Goal: Transaction & Acquisition: Purchase product/service

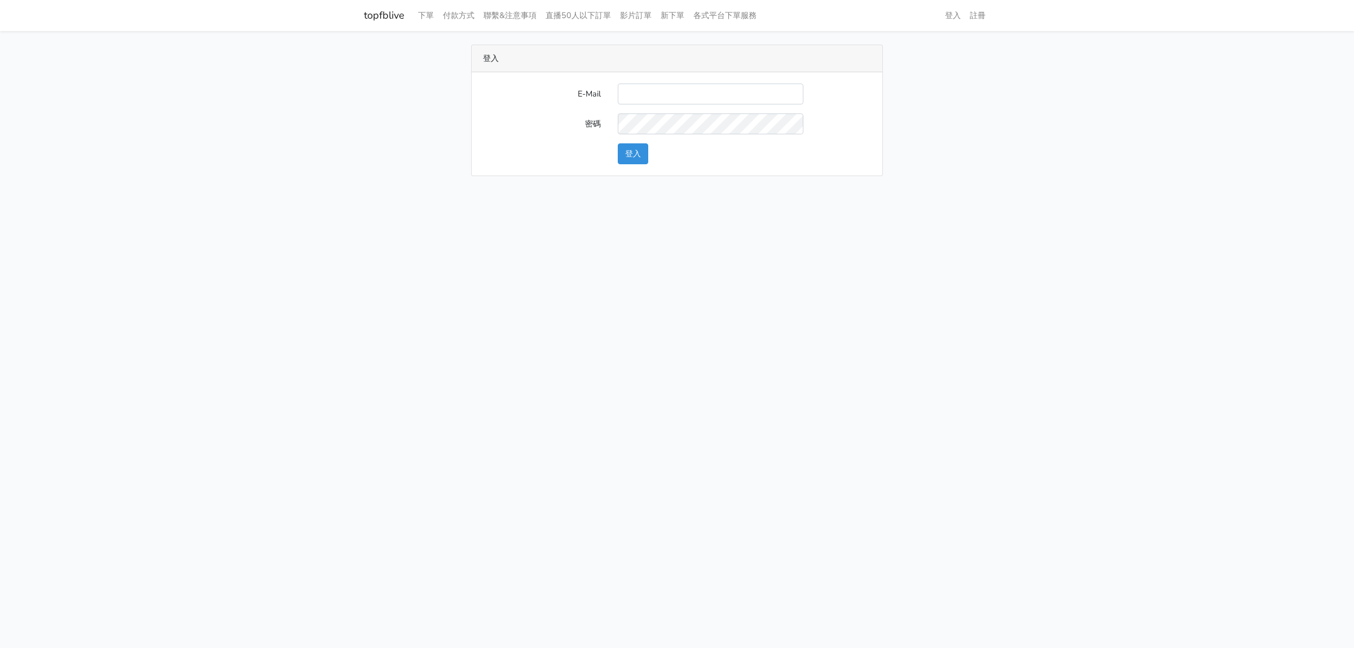
type input "lindaevilcat5@gmail.com"
click at [621, 160] on button "登入" at bounding box center [633, 153] width 30 height 21
click at [428, 15] on link "下單" at bounding box center [426, 16] width 25 height 22
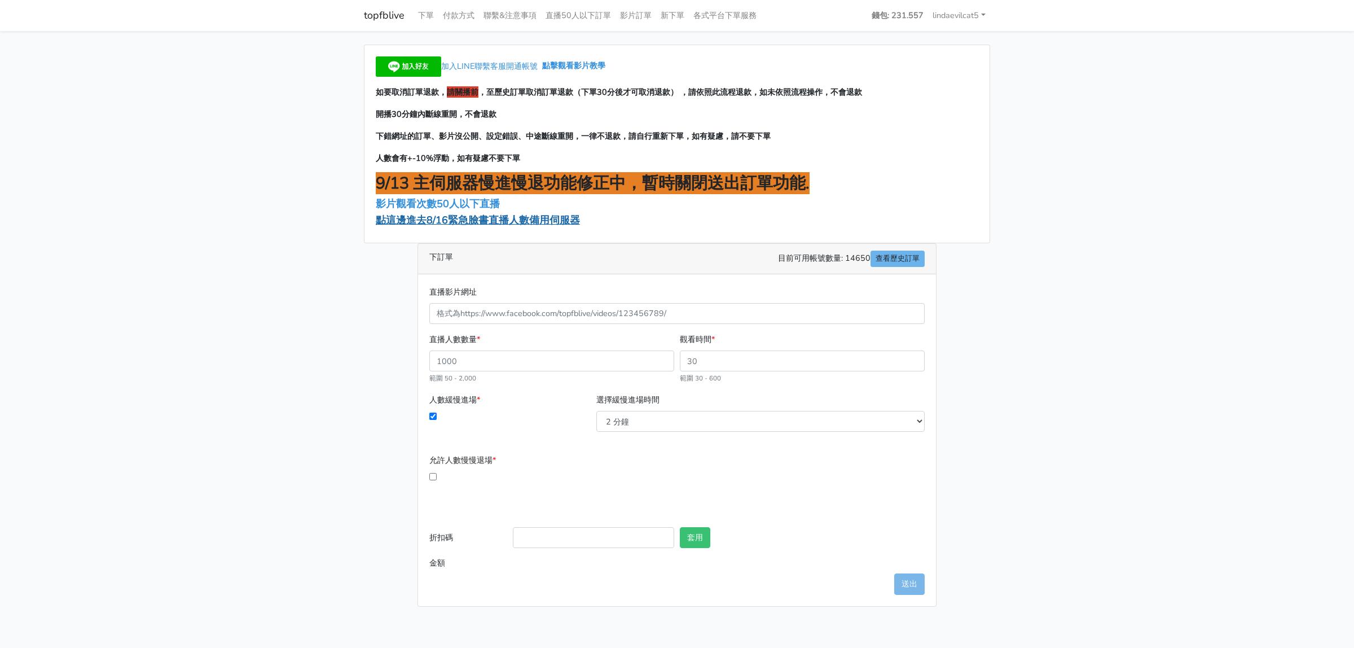
click at [512, 223] on span "點這邊進去8/16緊急臉書直播人數備用伺服器" at bounding box center [478, 220] width 204 height 14
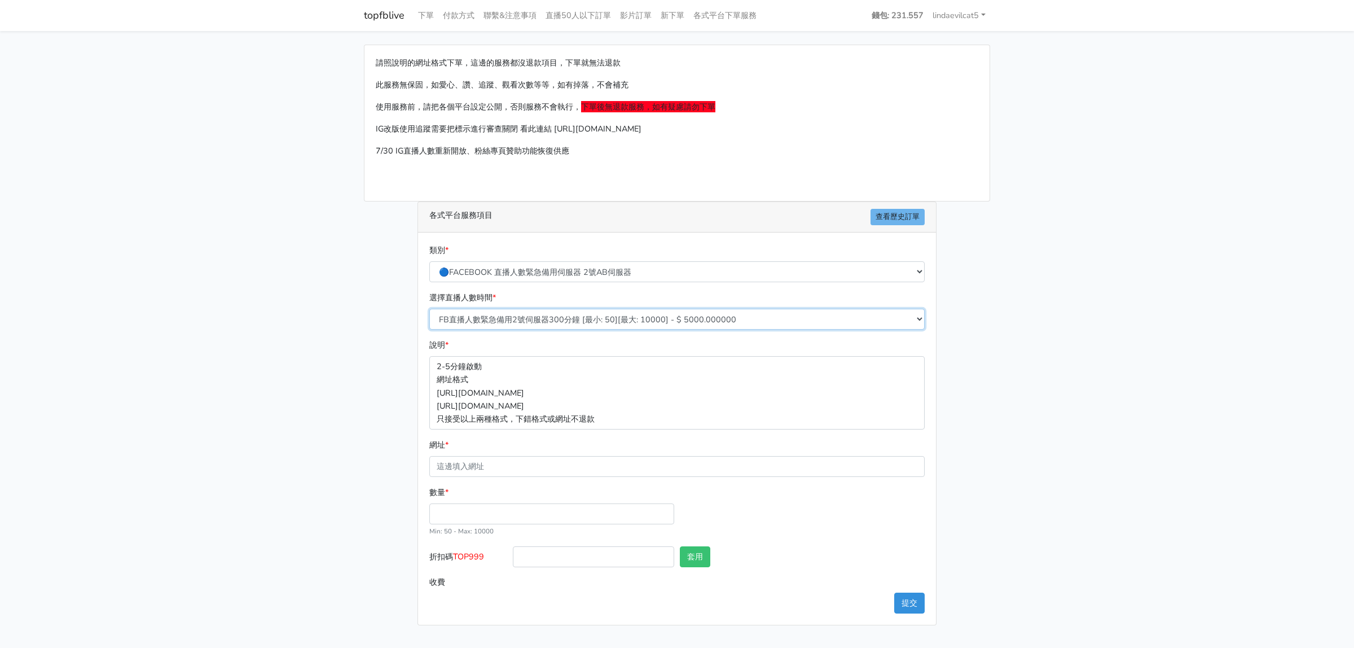
click at [534, 319] on select "FB直播人數緊急備用2號伺服器300分鐘 [最小: 50][最大: 10000] - $ 5000.000000 FB直播人數緊急備用2號伺服器60分鐘 [最…" at bounding box center [676, 319] width 495 height 21
select select "578"
click at [429, 309] on select "FB直播人數緊急備用2號伺服器300分鐘 [最小: 50][最大: 10000] - $ 5000.000000 FB直播人數緊急備用2號伺服器60分鐘 [最…" at bounding box center [676, 319] width 495 height 21
click at [583, 464] on input "網址 *" at bounding box center [676, 466] width 495 height 21
paste input "[URL][DOMAIN_NAME]"
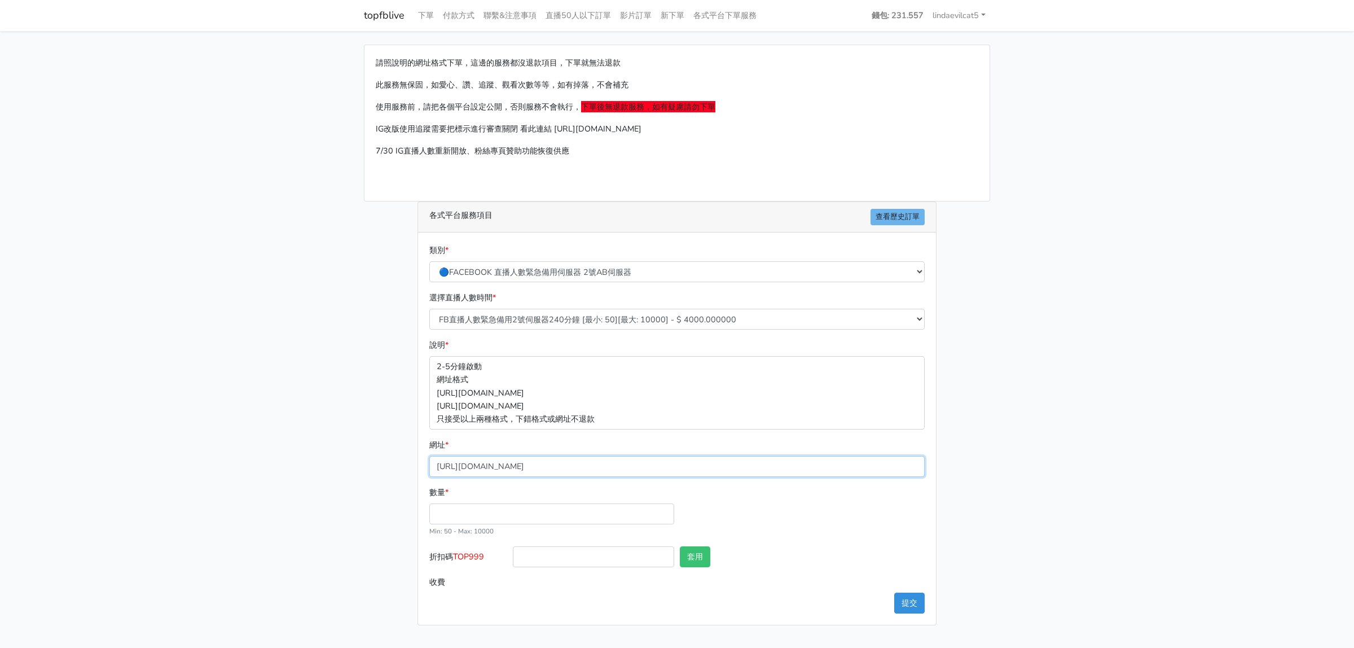
type input "[URL][DOMAIN_NAME]"
click at [484, 515] on input "數量 *" at bounding box center [551, 513] width 245 height 21
type input "50"
type input "200.000"
drag, startPoint x: 456, startPoint y: 560, endPoint x: 485, endPoint y: 556, distance: 29.5
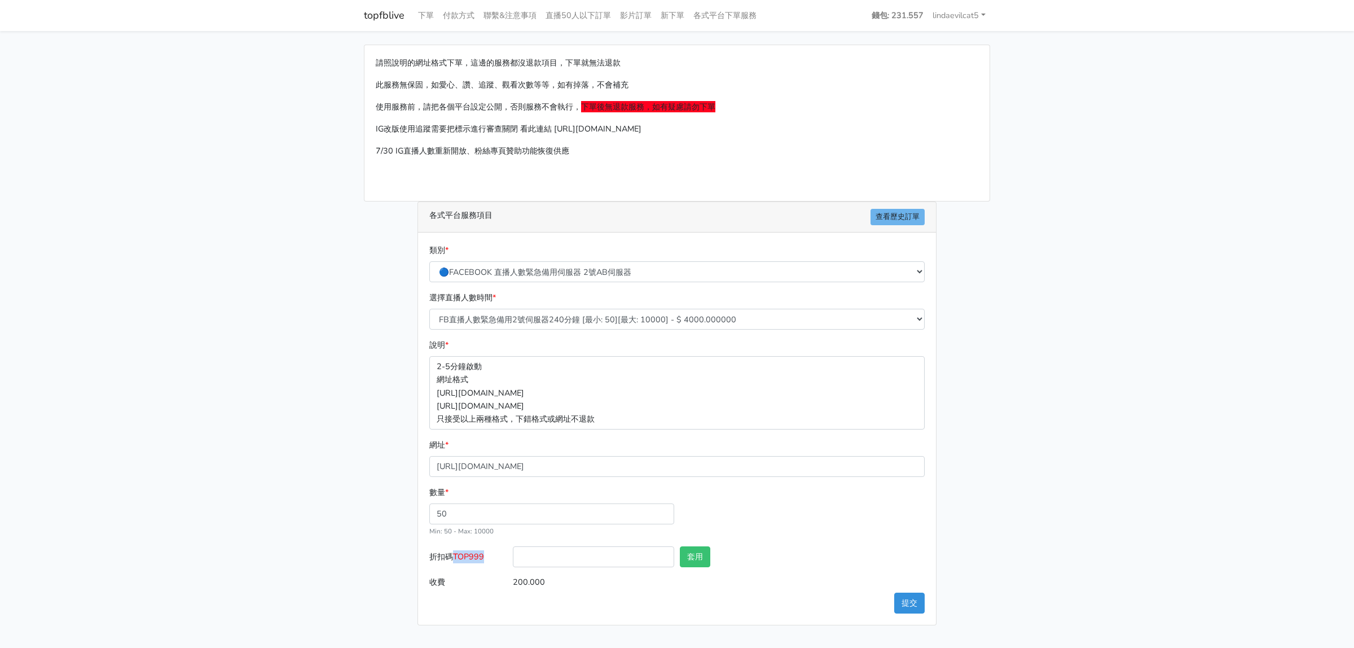
click at [484, 556] on span "TOP999" at bounding box center [468, 556] width 31 height 11
copy span "TOP999"
click at [538, 559] on input "折扣碼 TOP999" at bounding box center [593, 556] width 161 height 21
paste input "TOP999"
type input "TOP999"
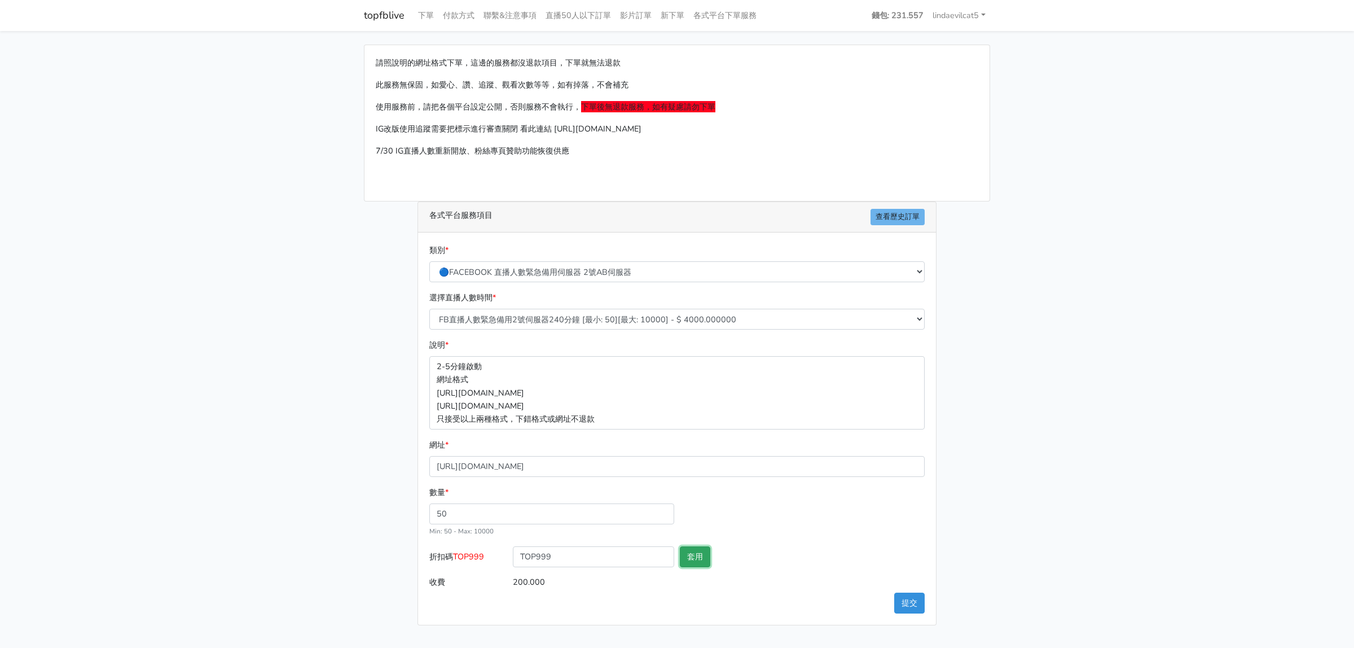
click at [704, 557] on button "套用" at bounding box center [695, 556] width 30 height 21
type input "套用失敗"
click at [909, 606] on button "提交" at bounding box center [909, 602] width 30 height 21
